Goal: Task Accomplishment & Management: Complete application form

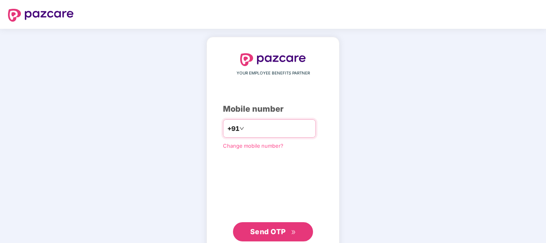
click at [256, 127] on input "number" at bounding box center [279, 128] width 66 height 13
type input "**********"
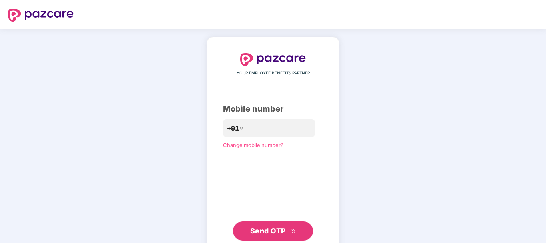
click at [263, 234] on span "Send OTP" at bounding box center [268, 230] width 36 height 8
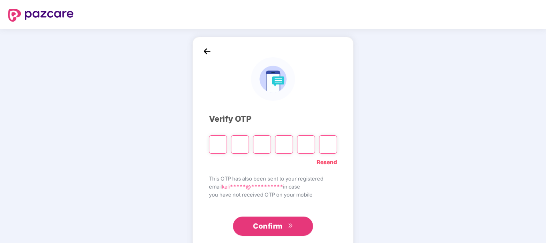
type input "*"
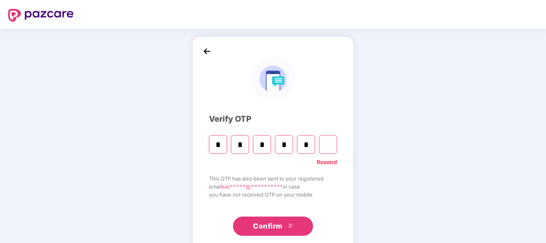
type input "*"
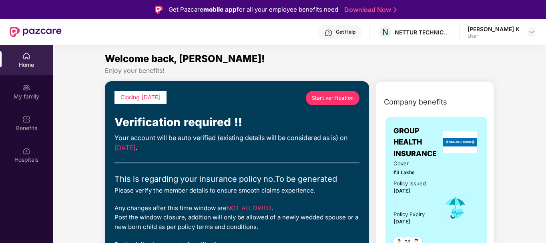
click at [327, 99] on span "Start verification" at bounding box center [333, 98] width 42 height 8
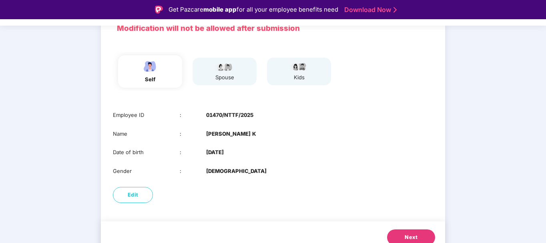
scroll to position [74, 0]
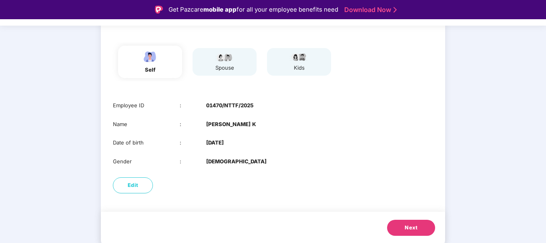
click at [414, 230] on span "Next" at bounding box center [411, 228] width 13 height 8
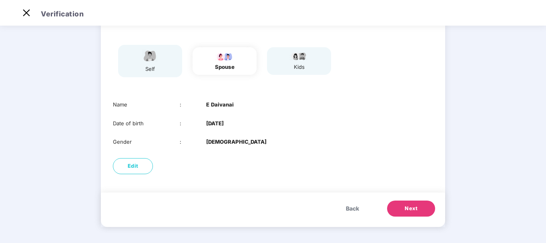
scroll to position [55, 0]
click at [405, 206] on span "Next" at bounding box center [411, 208] width 13 height 8
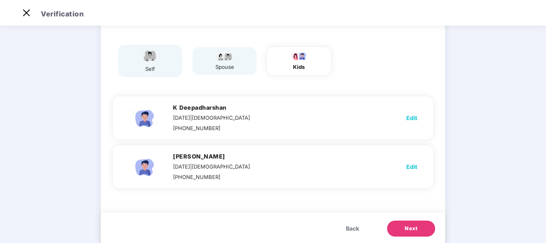
scroll to position [74, 0]
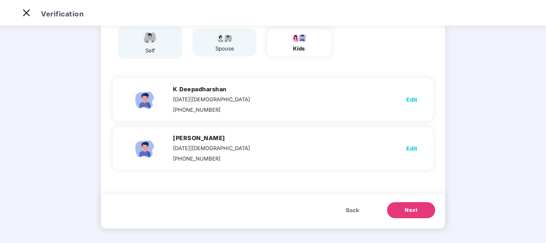
click at [405, 206] on button "Next" at bounding box center [411, 210] width 48 height 16
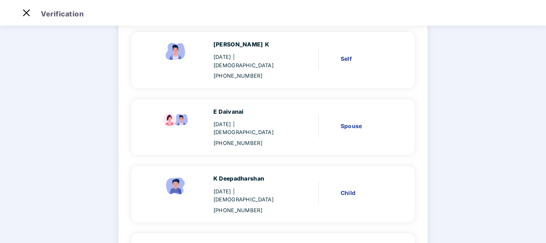
scroll to position [76, 0]
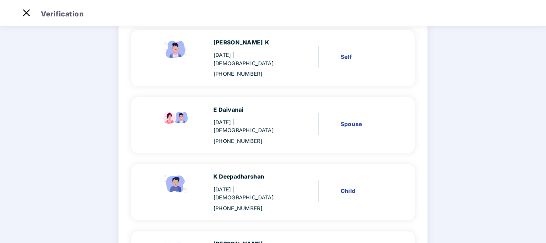
click at [418, 178] on div "Kalidoss K 24 Aug 1983 | Male +919894303773 Self E Daivanai 21 Mar 1991 | Femal…" at bounding box center [272, 158] width 309 height 278
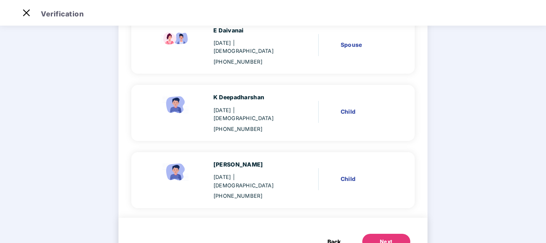
click at [368, 234] on button "Next" at bounding box center [386, 242] width 48 height 16
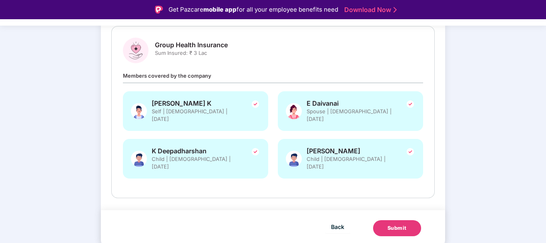
scroll to position [98, 0]
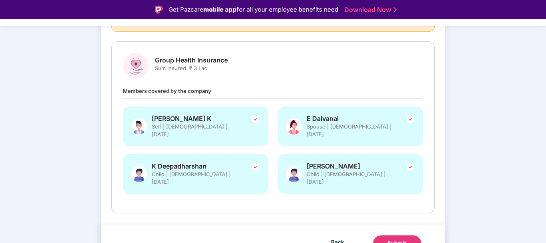
click at [390, 239] on div "Submit" at bounding box center [396, 243] width 19 height 8
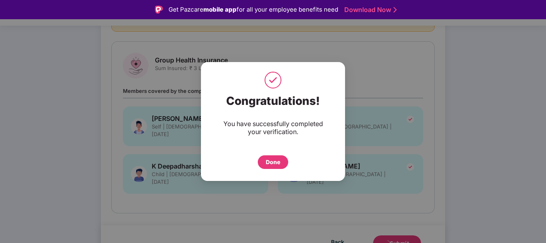
click at [269, 162] on div "Done" at bounding box center [273, 162] width 14 height 9
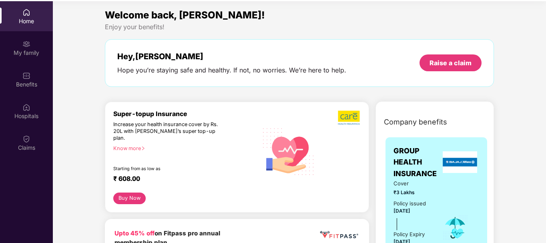
scroll to position [45, 0]
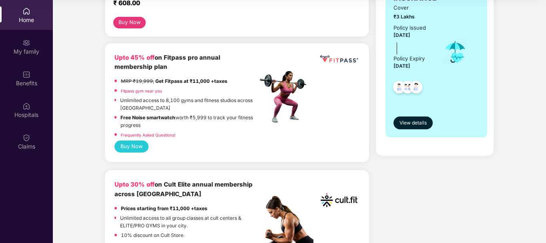
scroll to position [176, 0]
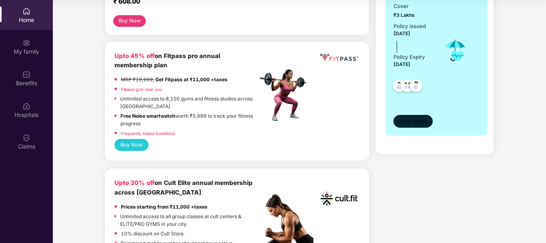
click at [417, 121] on span "View details" at bounding box center [412, 122] width 27 height 8
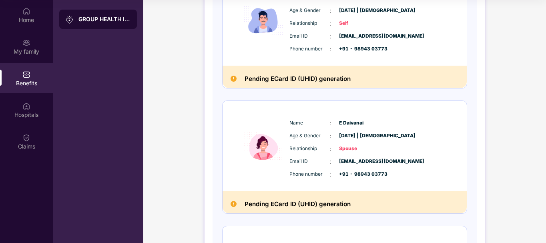
scroll to position [141, 0]
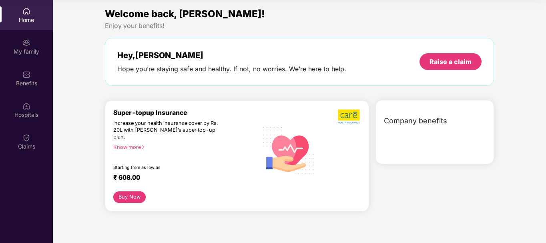
click at [126, 144] on div "Know more" at bounding box center [183, 147] width 140 height 6
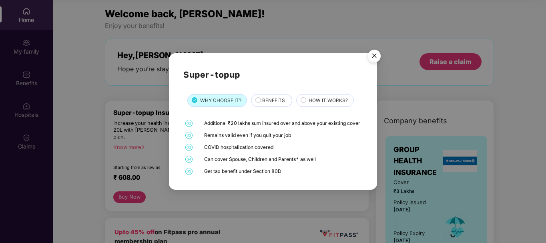
click at [321, 98] on span "HOW IT WORKS?" at bounding box center [328, 101] width 39 height 8
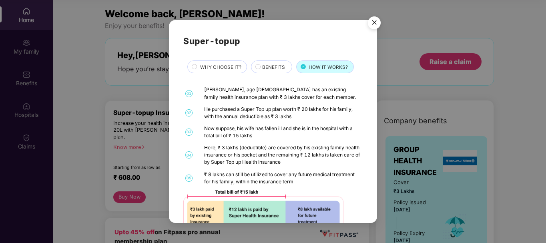
click at [373, 23] on img "Close" at bounding box center [374, 24] width 22 height 22
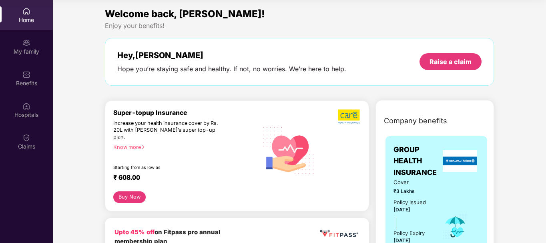
click at [125, 191] on button "Buy Now" at bounding box center [129, 197] width 32 height 12
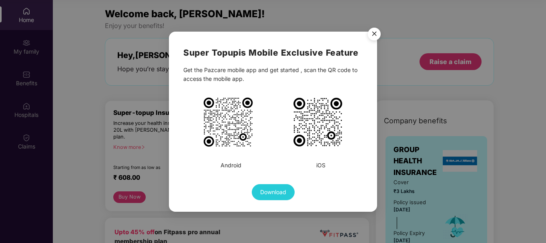
click at [377, 32] on img "Close" at bounding box center [374, 35] width 22 height 22
